Goal: Navigation & Orientation: Find specific page/section

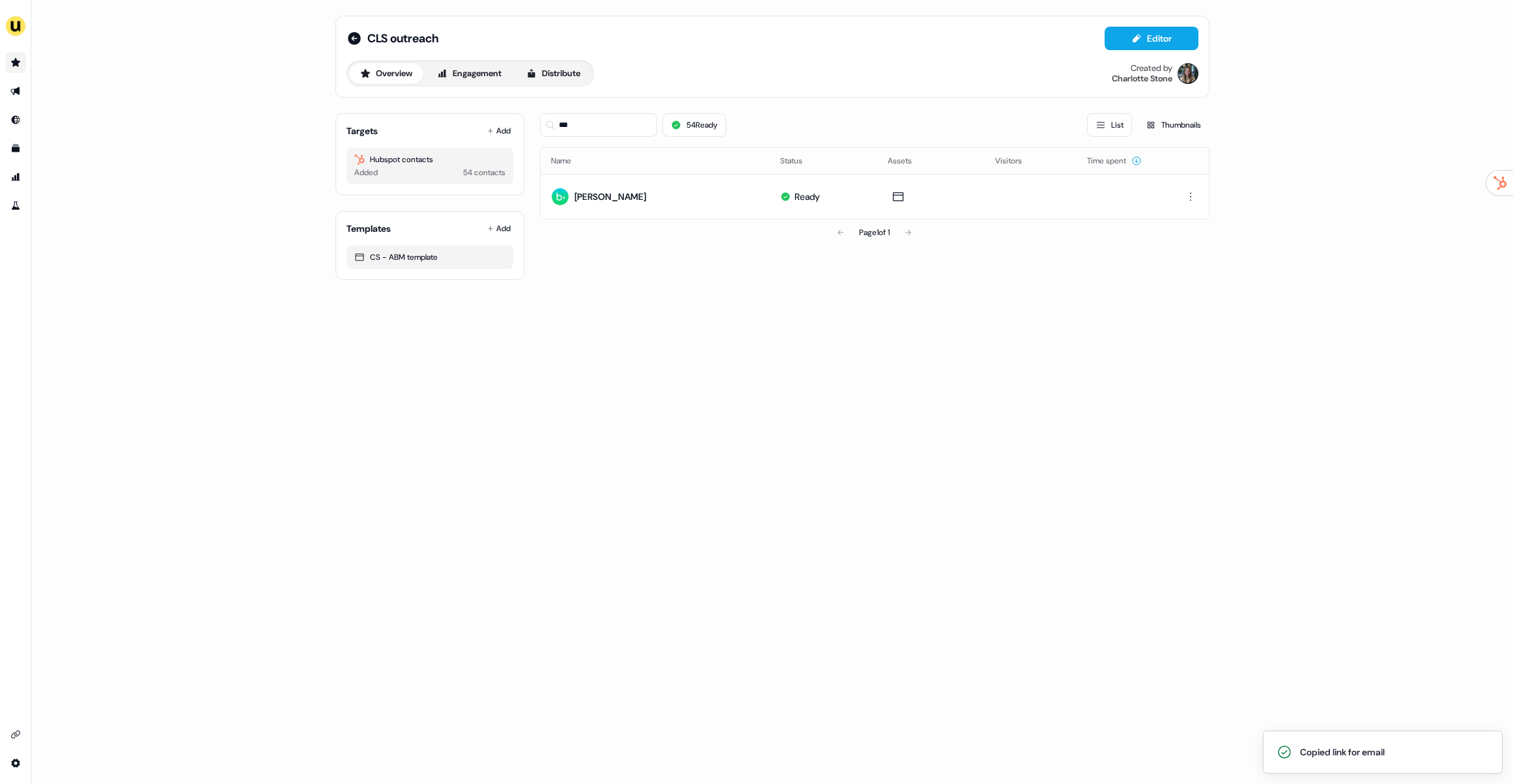
click at [6, 58] on link "Go to prospects" at bounding box center [16, 63] width 21 height 21
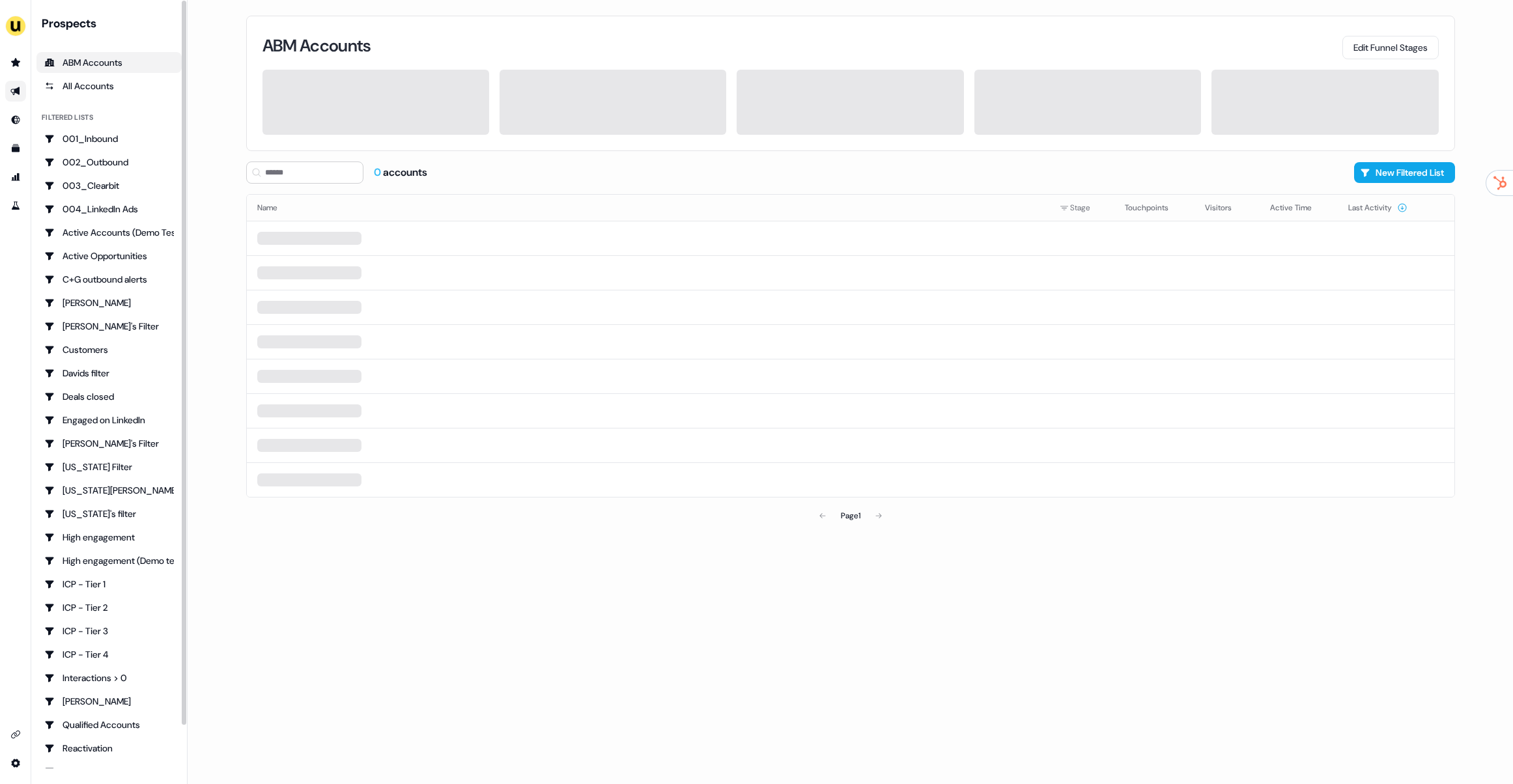
click at [18, 95] on icon "Go to outbound experience" at bounding box center [16, 91] width 10 height 10
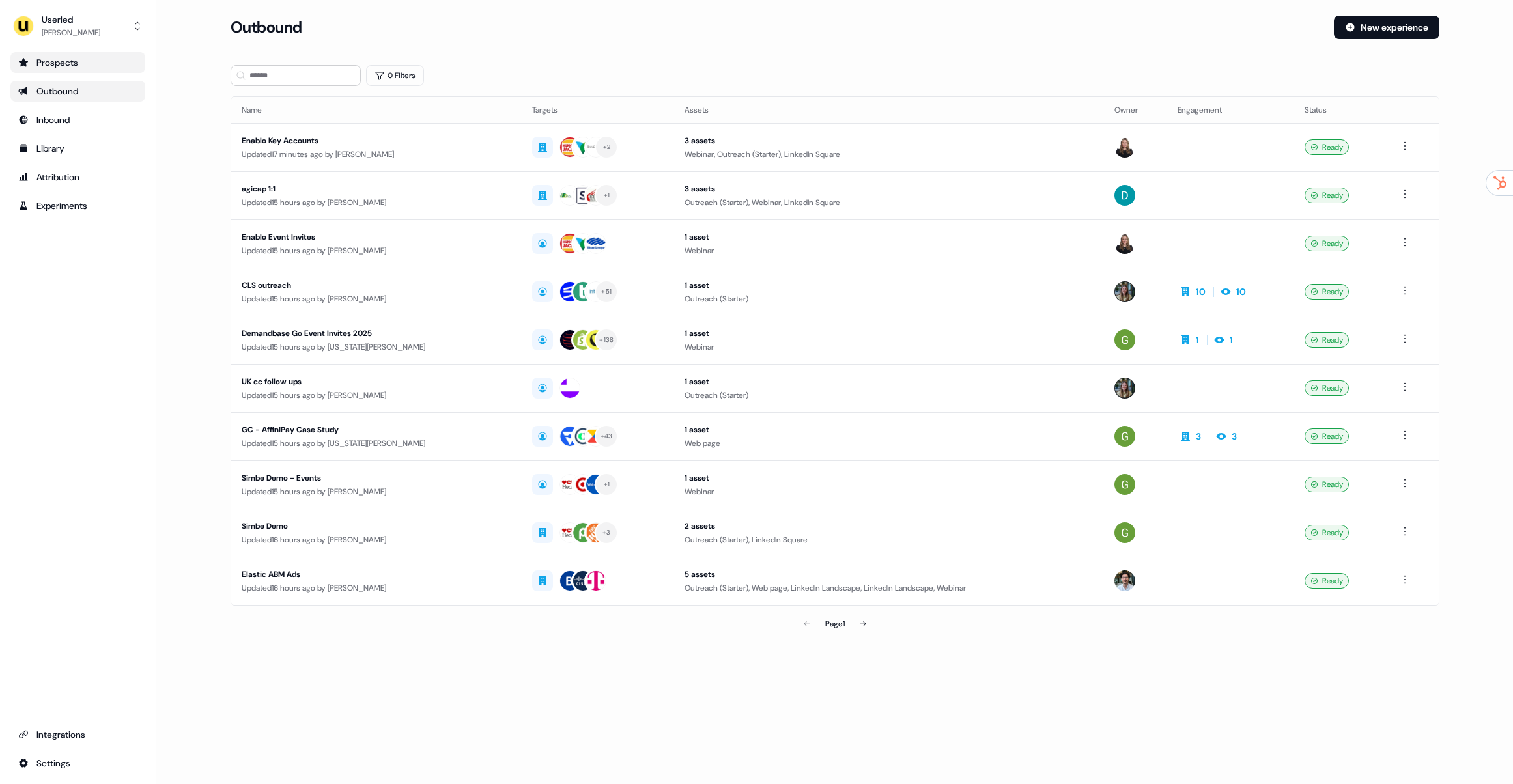
click at [75, 57] on div "Prospects" at bounding box center [78, 62] width 119 height 13
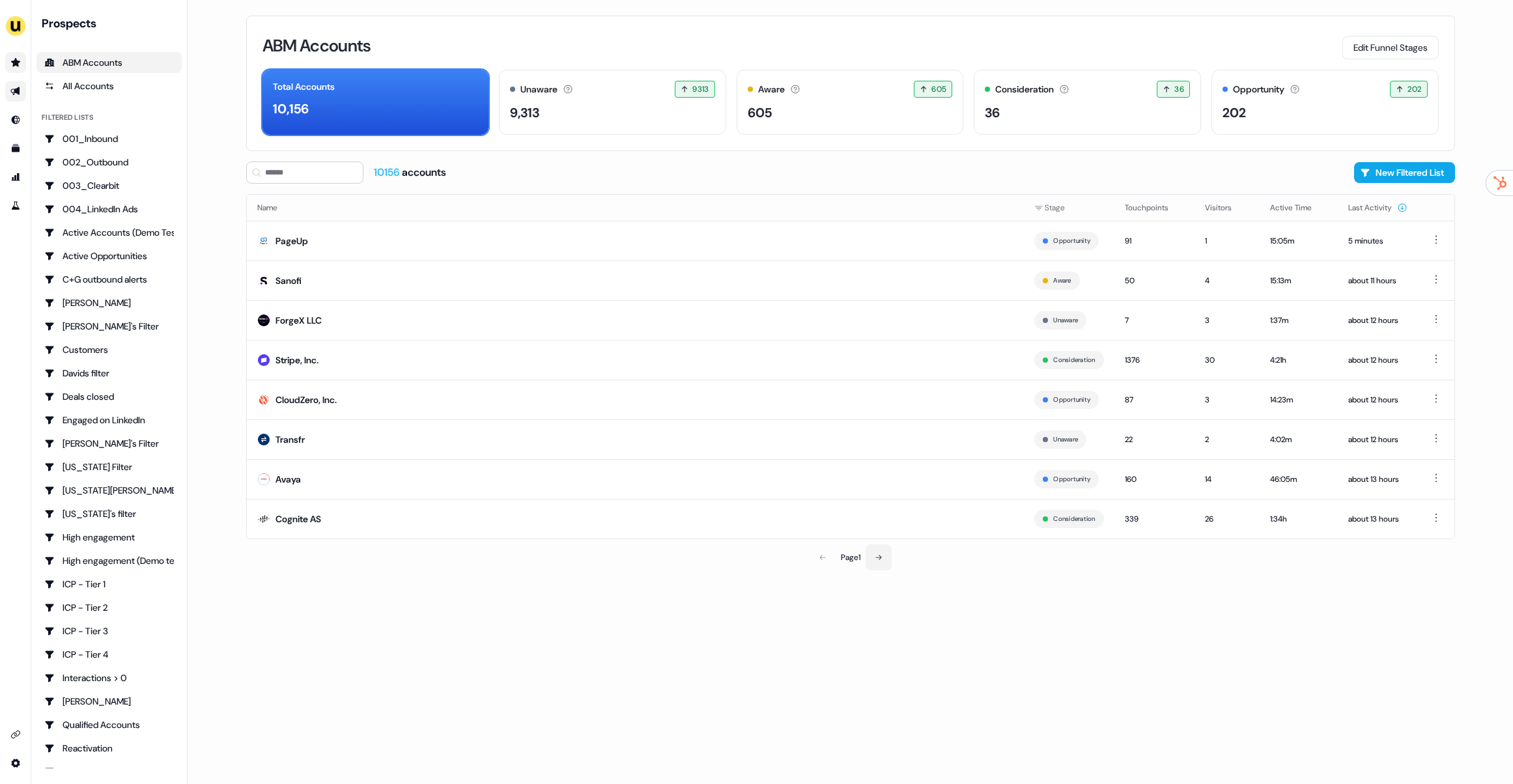
click at [880, 561] on button at bounding box center [879, 557] width 26 height 26
click at [818, 559] on icon at bounding box center [821, 557] width 8 height 8
click at [881, 561] on button at bounding box center [879, 557] width 26 height 26
click at [880, 561] on button at bounding box center [880, 557] width 26 height 26
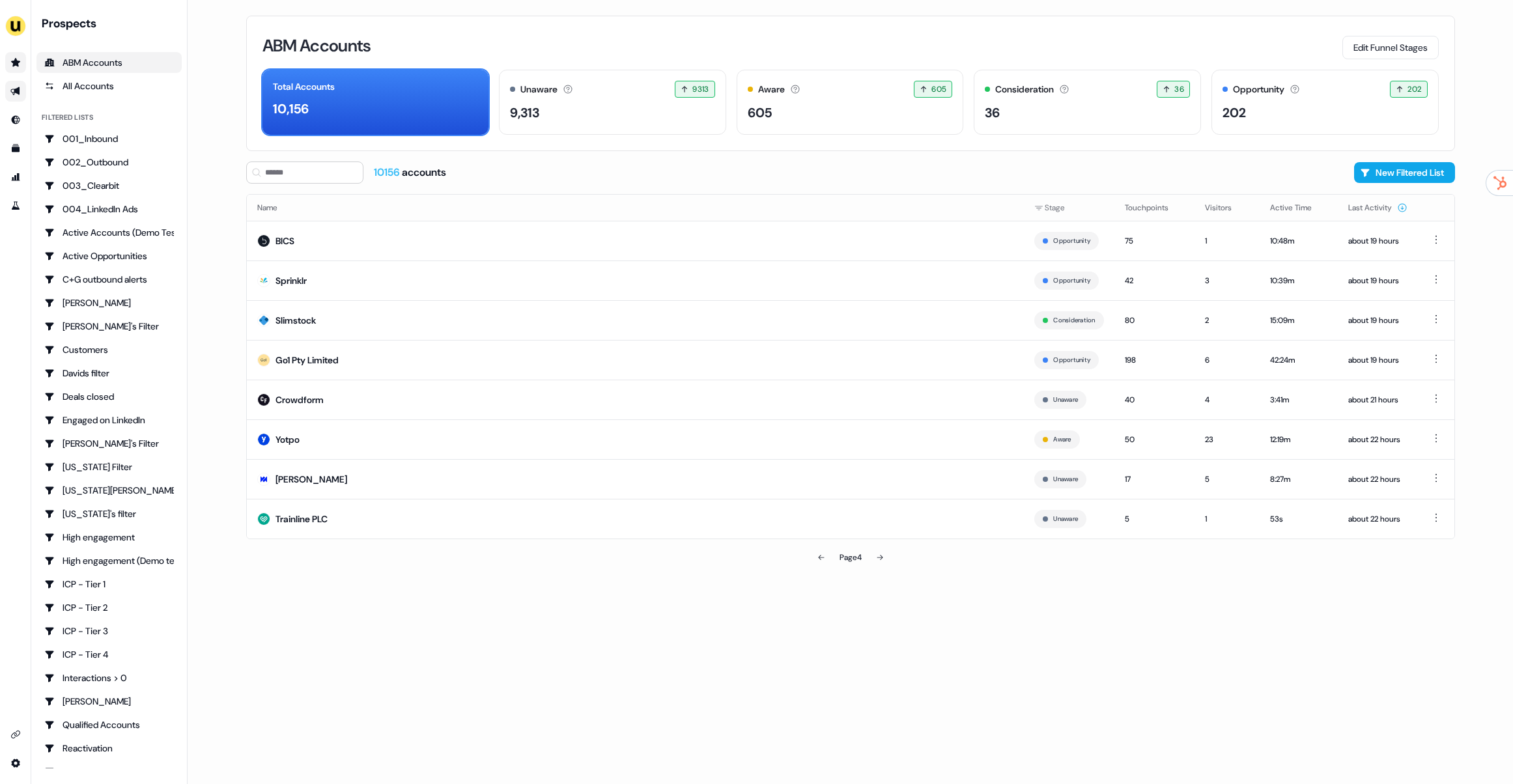
click at [878, 561] on button at bounding box center [880, 557] width 26 height 26
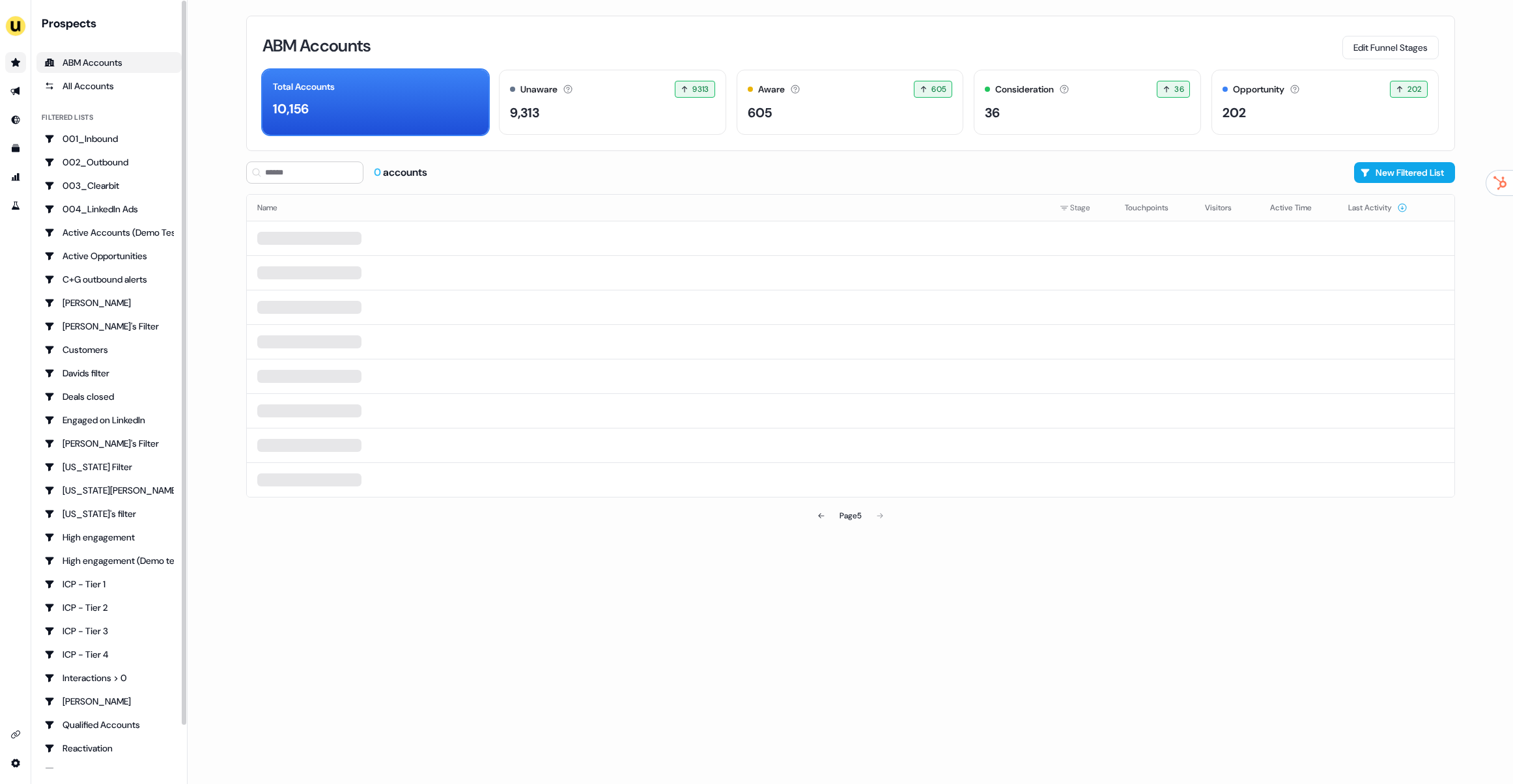
click at [20, 90] on icon "Go to outbound experience" at bounding box center [16, 91] width 10 height 10
